Goal: Information Seeking & Learning: Find specific fact

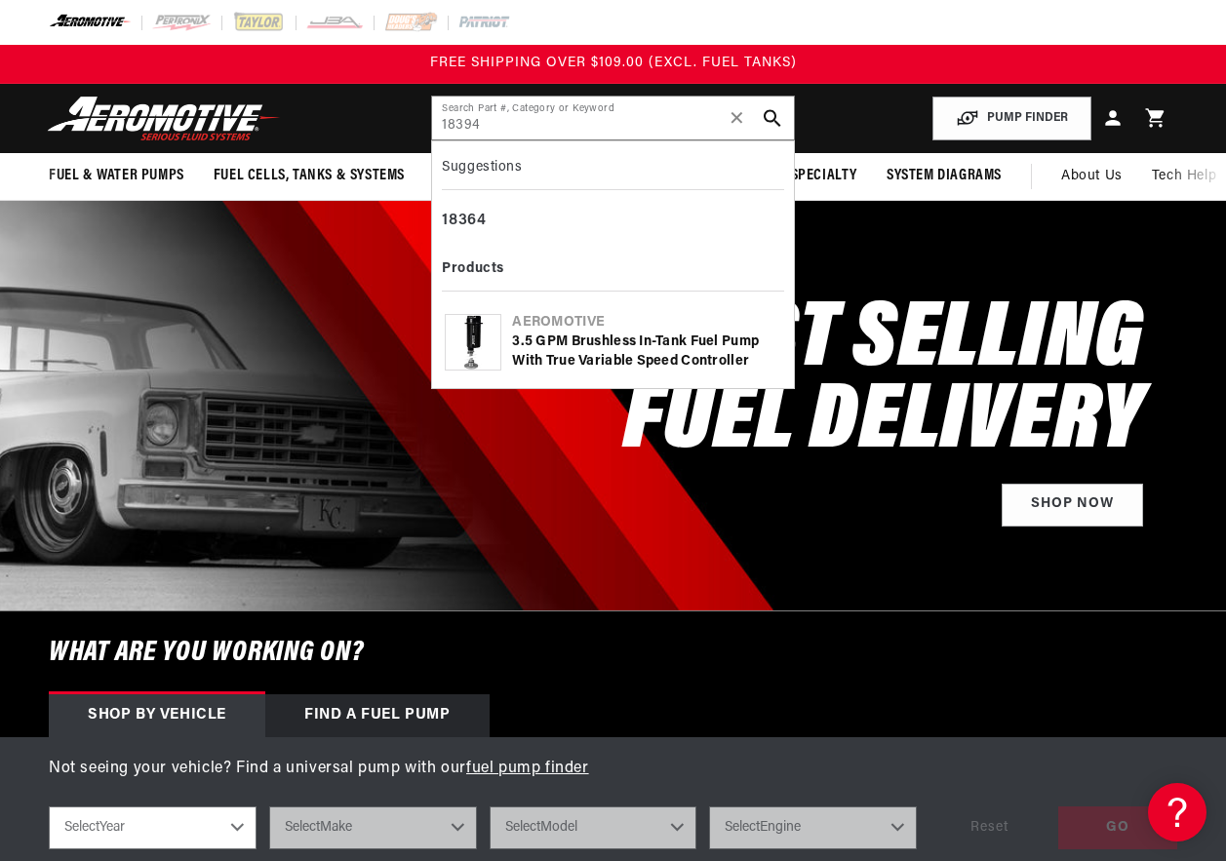
type input "18394"
click at [540, 330] on div "Aeromotive" at bounding box center [646, 323] width 268 height 20
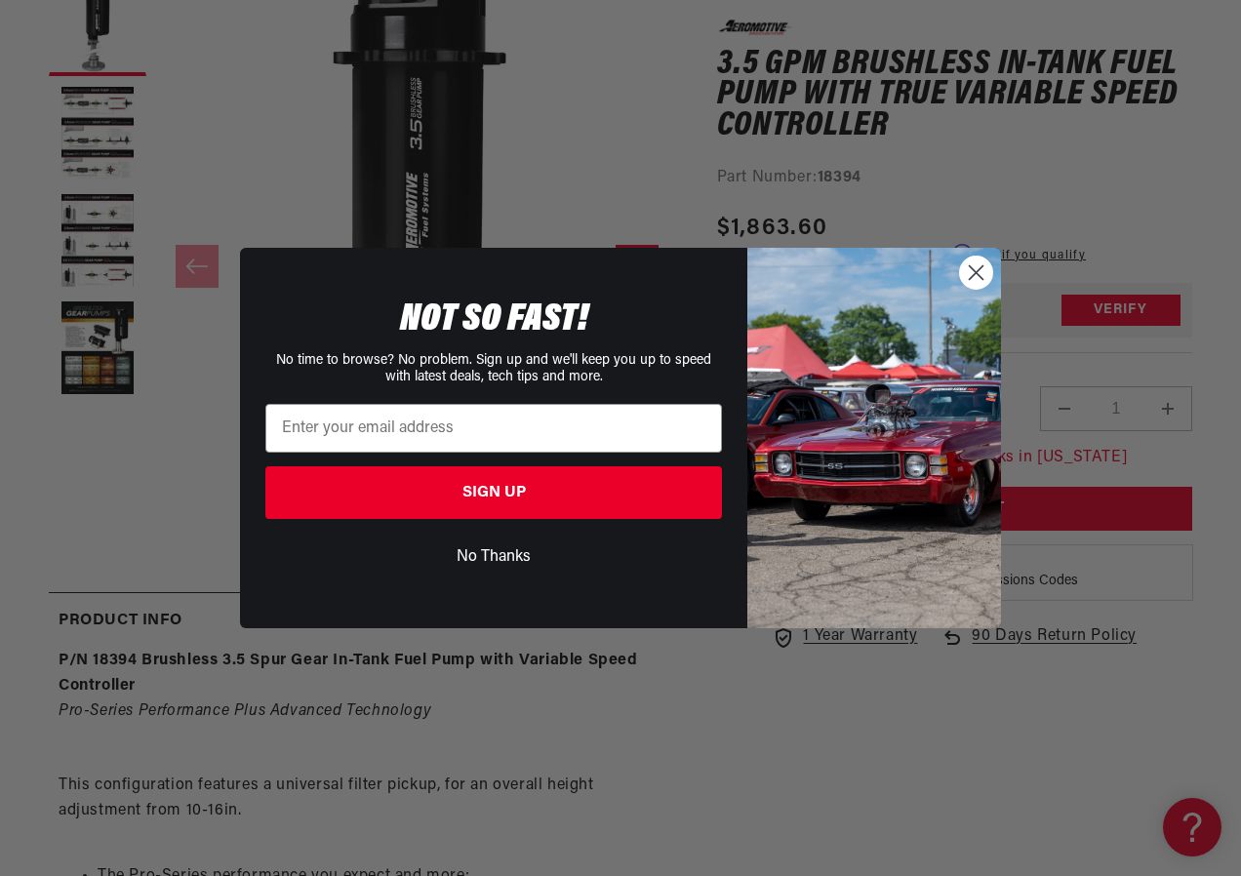
click at [970, 272] on circle "Close dialog" at bounding box center [976, 273] width 32 height 32
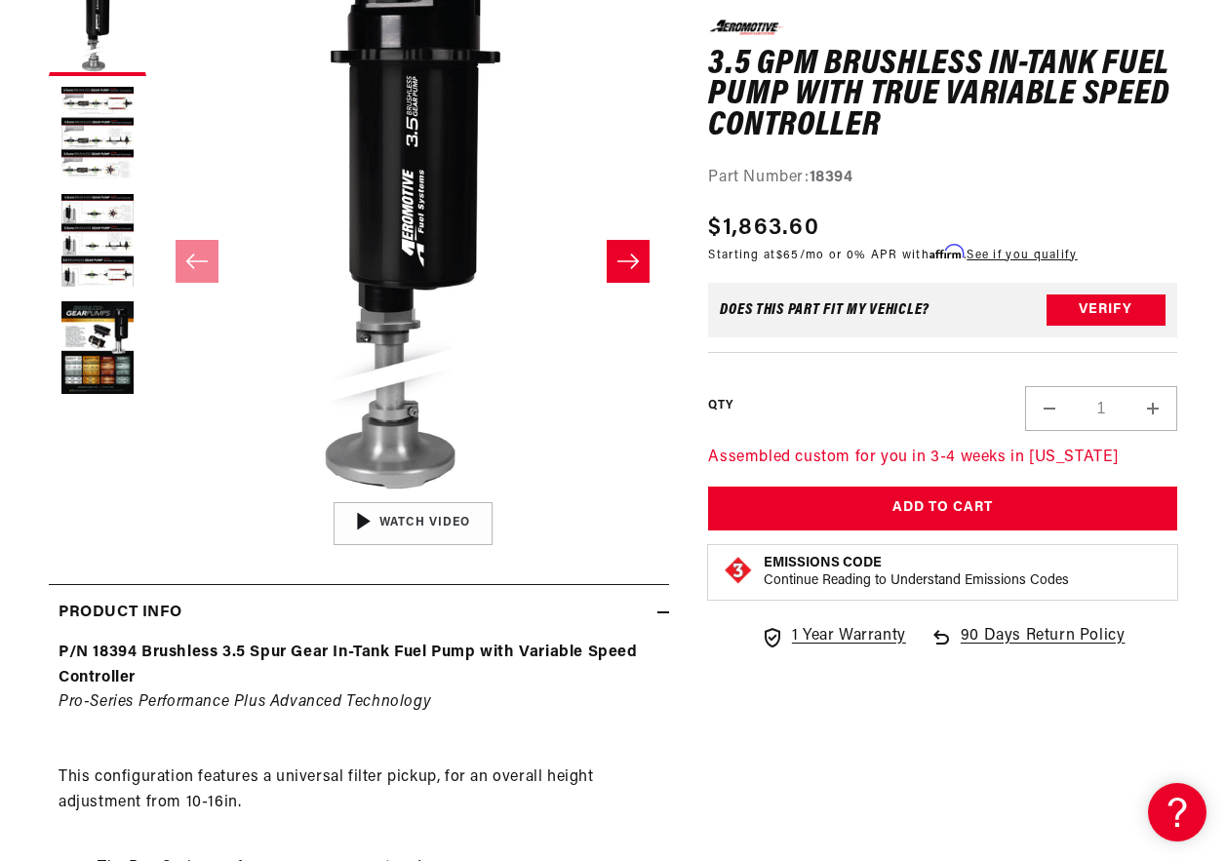
click at [844, 574] on p "Continue Reading to Understand Emissions Codes" at bounding box center [916, 581] width 305 height 18
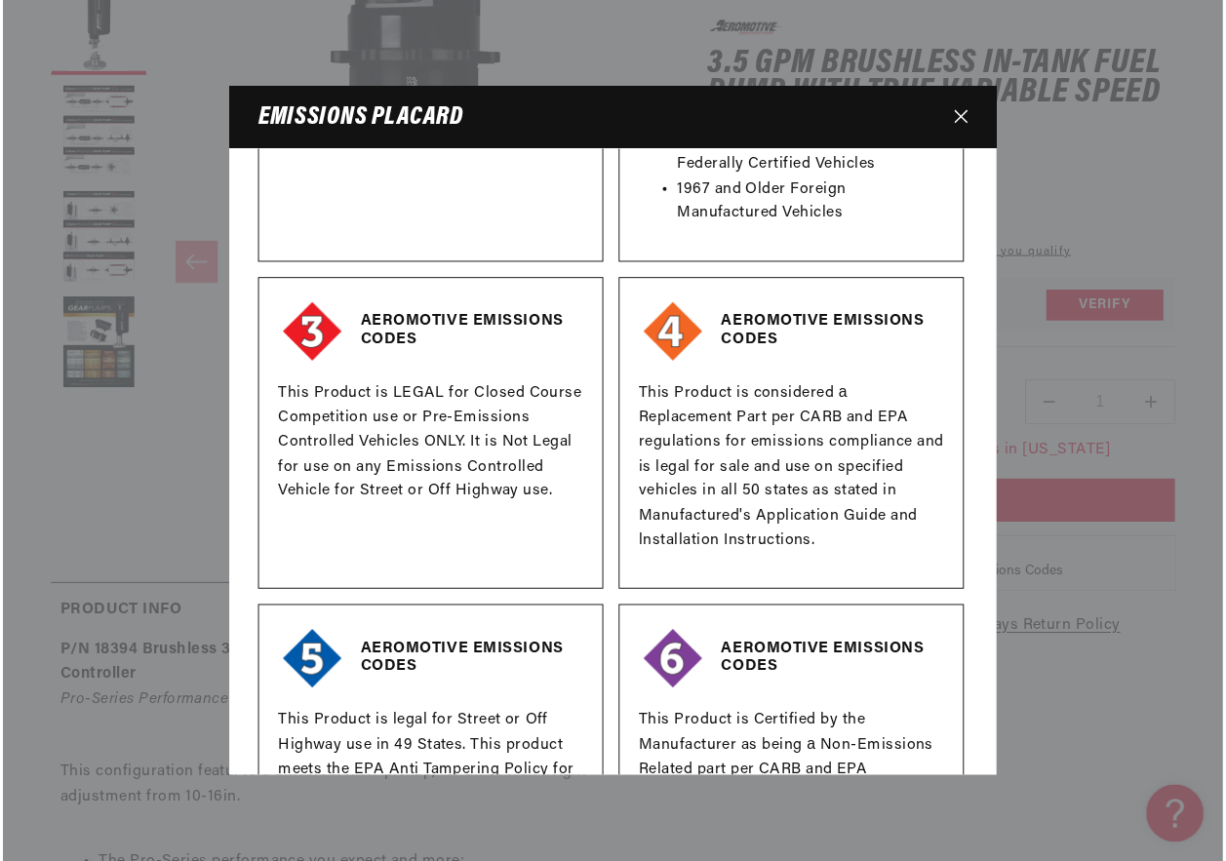
scroll to position [683, 0]
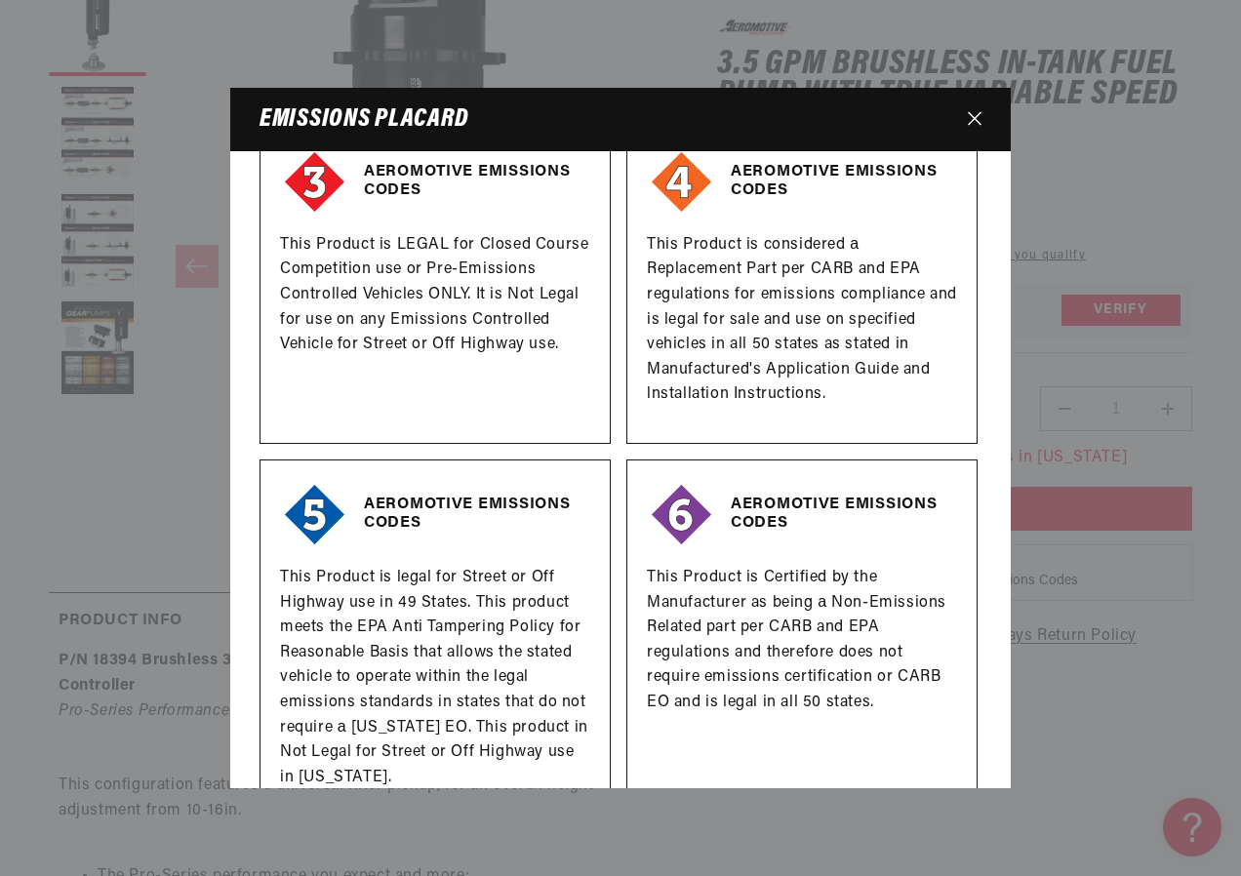
click at [973, 119] on icon "Close" at bounding box center [975, 118] width 14 height 14
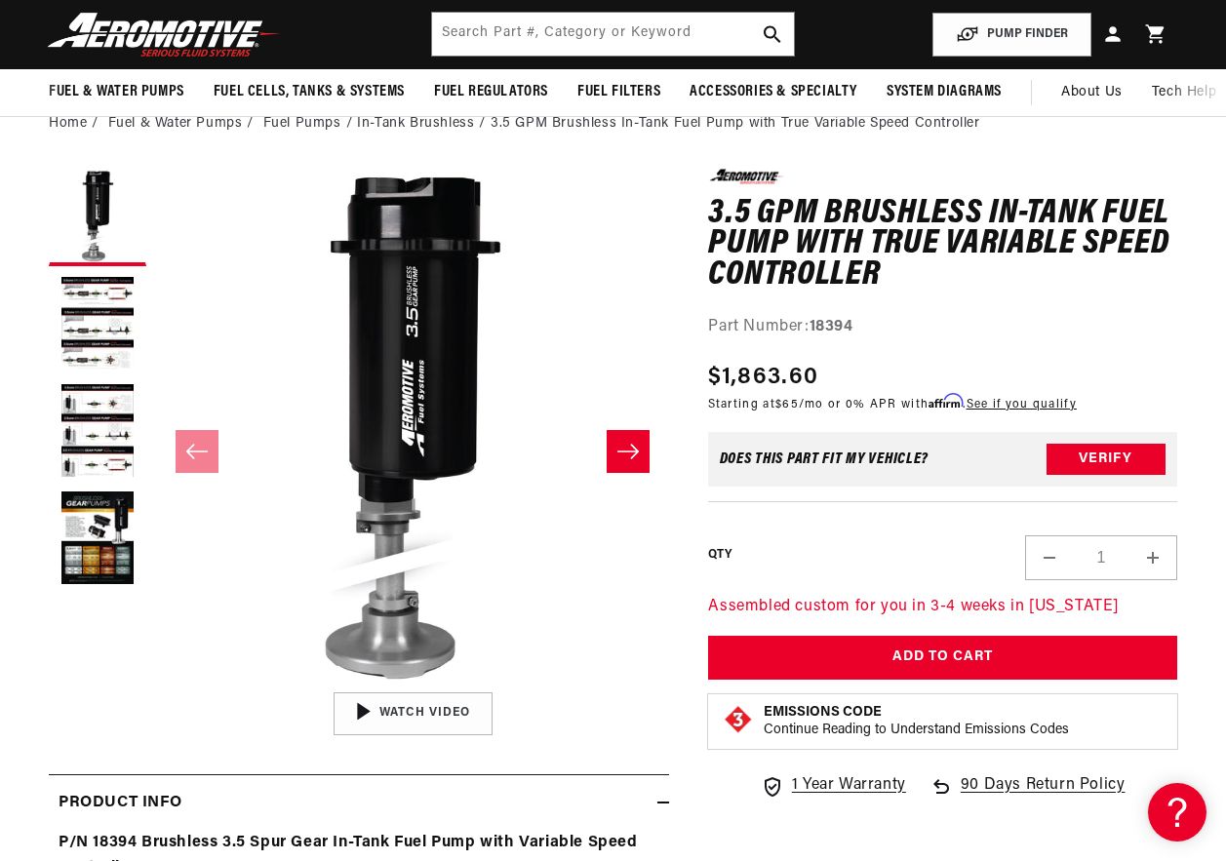
scroll to position [0, 0]
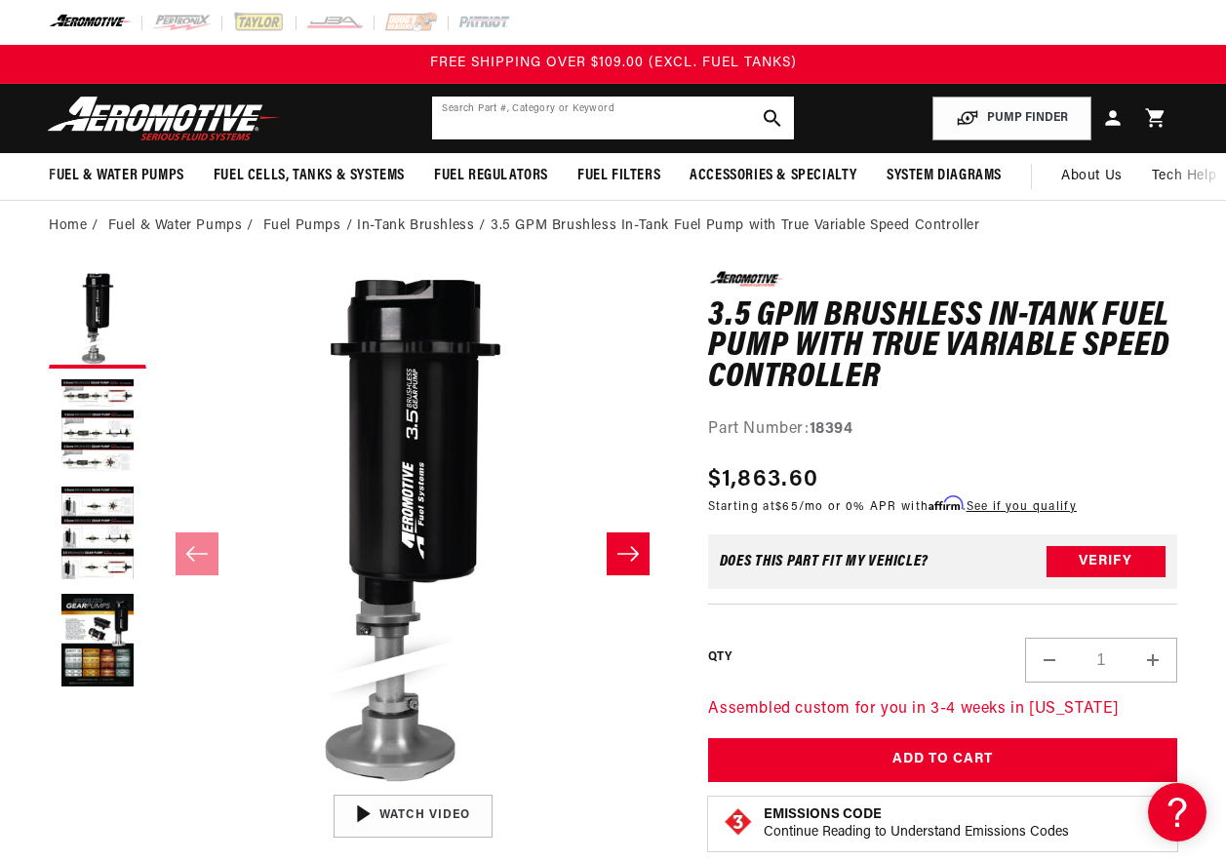
click at [496, 115] on input "text" at bounding box center [612, 118] width 361 height 43
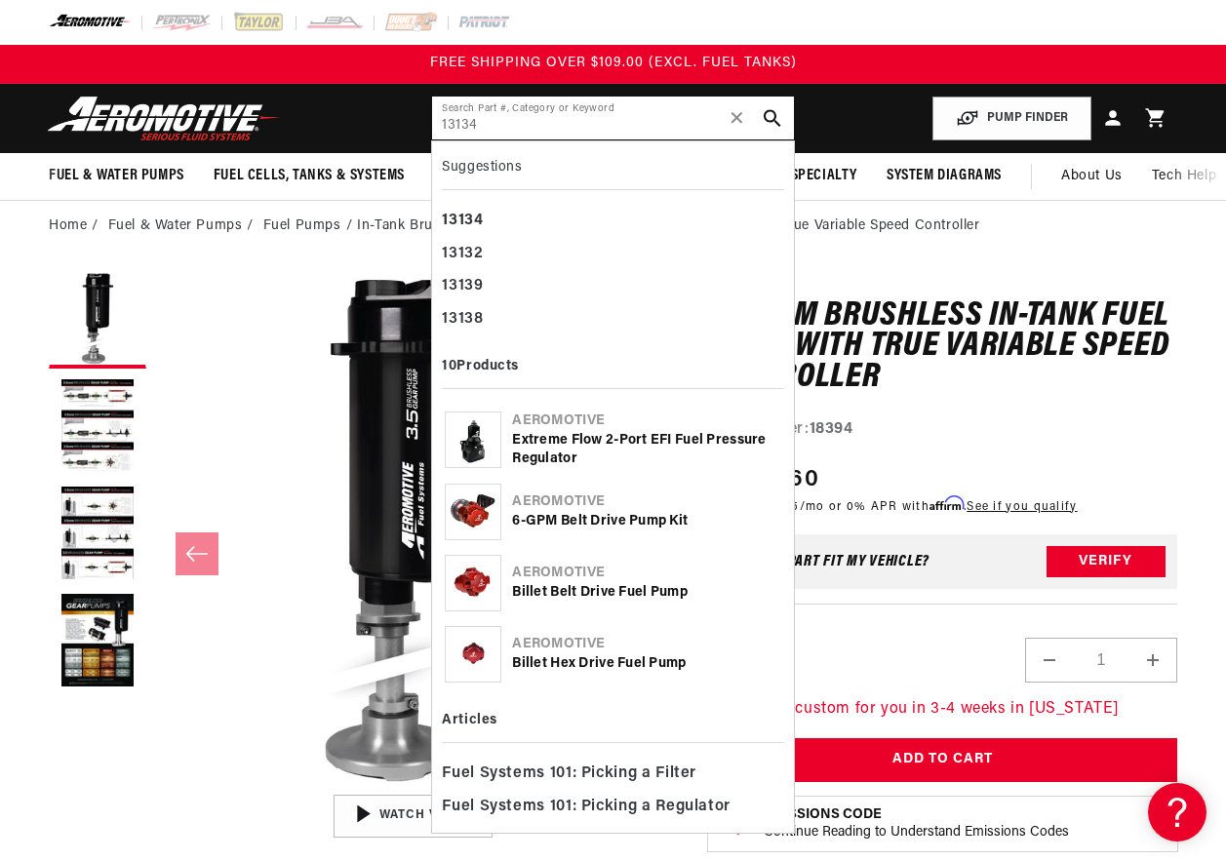
type input "13134"
click at [568, 416] on div "Aeromotive" at bounding box center [646, 422] width 268 height 20
